Goal: Task Accomplishment & Management: Manage account settings

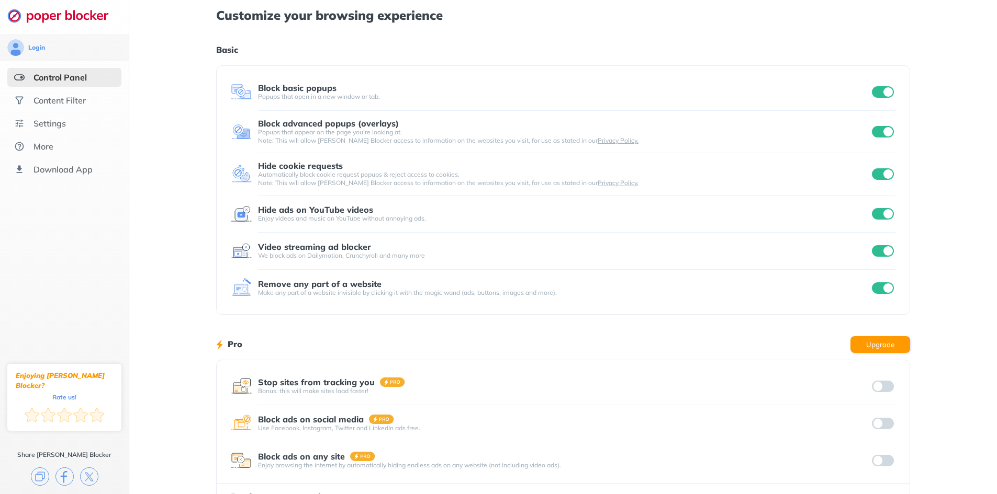
click at [876, 92] on input "checkbox" at bounding box center [883, 92] width 22 height 12
click at [880, 127] on input "checkbox" at bounding box center [883, 132] width 22 height 12
click at [880, 172] on input "checkbox" at bounding box center [883, 174] width 22 height 12
click at [884, 211] on input "checkbox" at bounding box center [883, 214] width 22 height 12
click at [881, 245] on div at bounding box center [882, 251] width 26 height 15
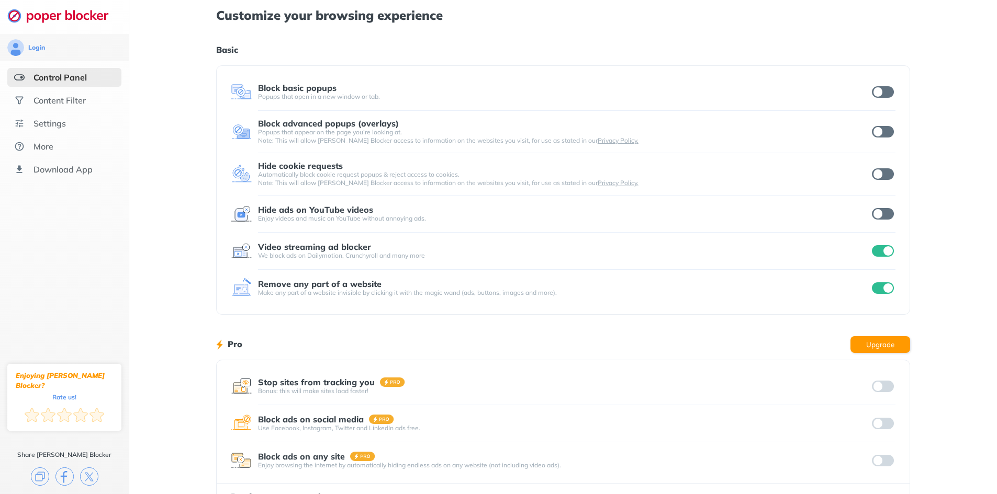
click at [887, 244] on div at bounding box center [882, 251] width 26 height 15
click at [887, 250] on input "checkbox" at bounding box center [883, 251] width 22 height 12
click at [880, 288] on input "checkbox" at bounding box center [883, 288] width 22 height 12
click at [885, 257] on div at bounding box center [882, 251] width 26 height 15
click at [885, 254] on input "checkbox" at bounding box center [883, 251] width 22 height 12
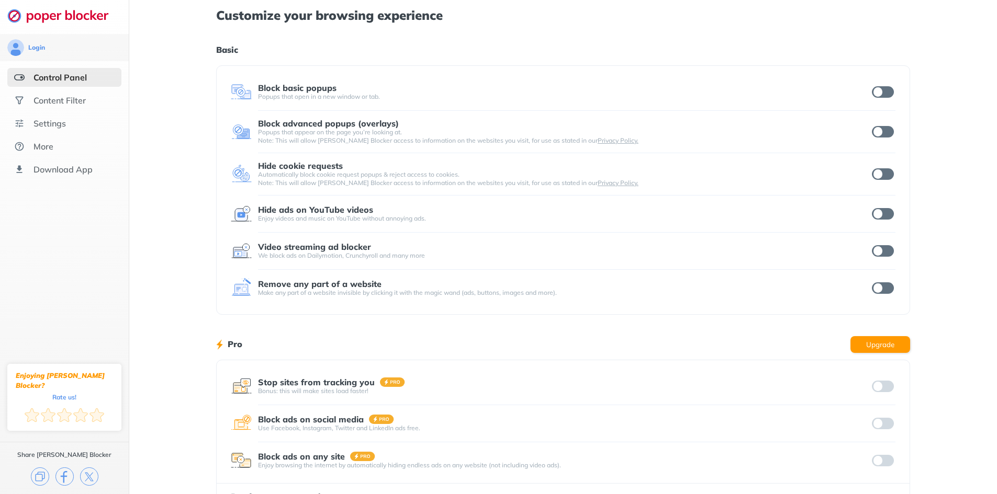
click at [885, 92] on input "checkbox" at bounding box center [883, 92] width 22 height 12
click at [886, 129] on input "checkbox" at bounding box center [883, 132] width 22 height 12
click at [885, 169] on div "Login Control Panel Content Filter Settings More Download App Enjoying [PERSON_…" at bounding box center [498, 270] width 997 height 541
click at [883, 219] on input "checkbox" at bounding box center [883, 214] width 22 height 12
click at [877, 173] on input "checkbox" at bounding box center [883, 174] width 22 height 12
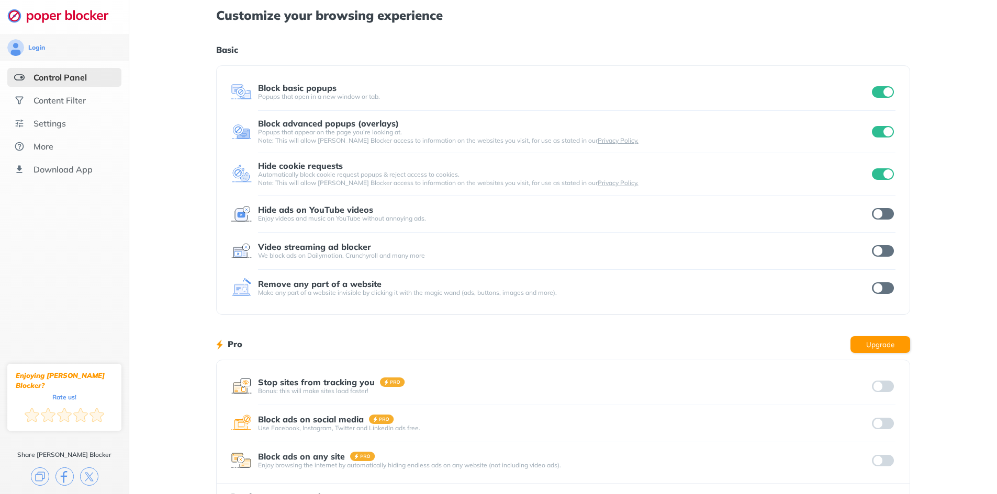
click at [879, 247] on input "checkbox" at bounding box center [883, 251] width 22 height 12
click at [881, 285] on input "checkbox" at bounding box center [883, 288] width 22 height 12
click at [885, 213] on input "checkbox" at bounding box center [883, 214] width 22 height 12
